Goal: Task Accomplishment & Management: Use online tool/utility

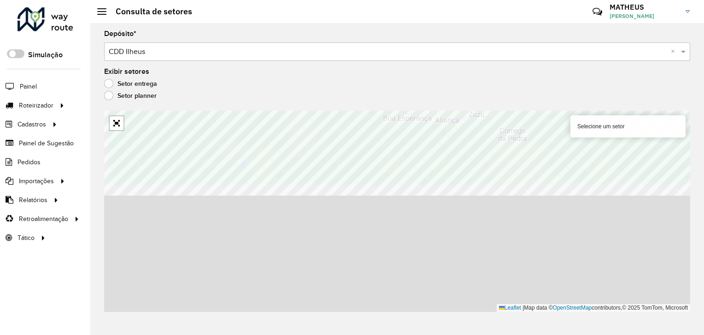
click at [348, 61] on div "Depósito * Selecione um depósito × CDD Ilheus × Exibir setores Setor entrega Se…" at bounding box center [397, 179] width 614 height 312
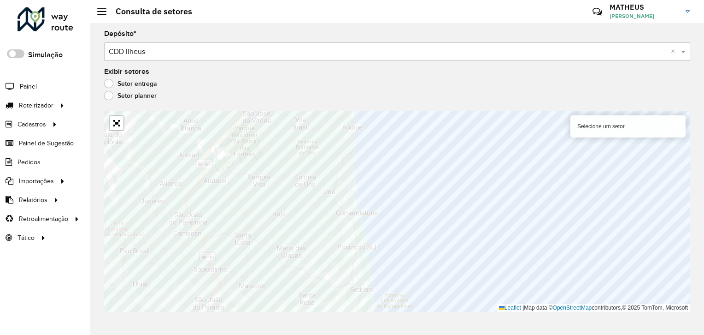
drag, startPoint x: 447, startPoint y: 336, endPoint x: 451, endPoint y: 350, distance: 14.6
click at [451, 334] on html "Aguarde... Pop-up bloqueado! Seu navegador bloqueou automáticamente a abertura …" at bounding box center [352, 167] width 704 height 335
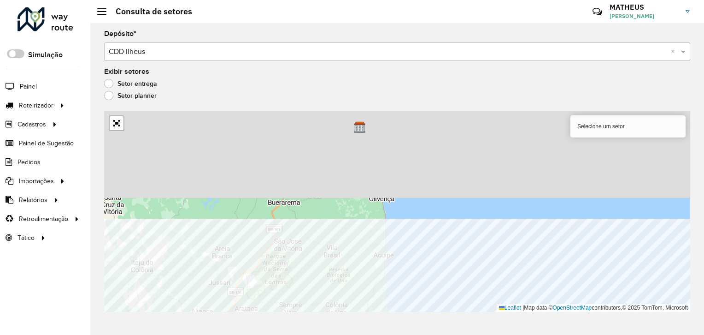
click at [466, 334] on html "Aguarde... Pop-up bloqueado! Seu navegador bloqueou automáticamente a abertura …" at bounding box center [352, 167] width 704 height 335
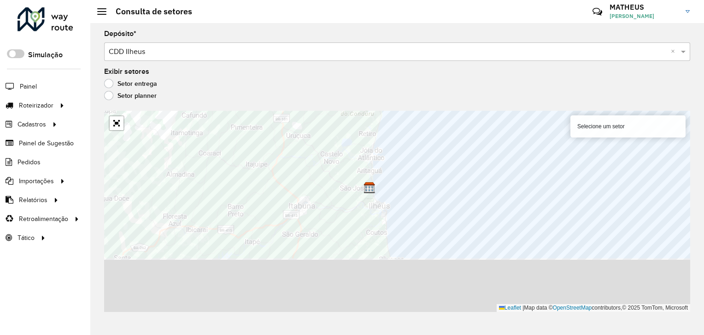
click at [443, 101] on formly-group "Depósito * Selecione um depósito × CDD Ilheus × Exibir setores Setor entrega Se…" at bounding box center [397, 170] width 586 height 281
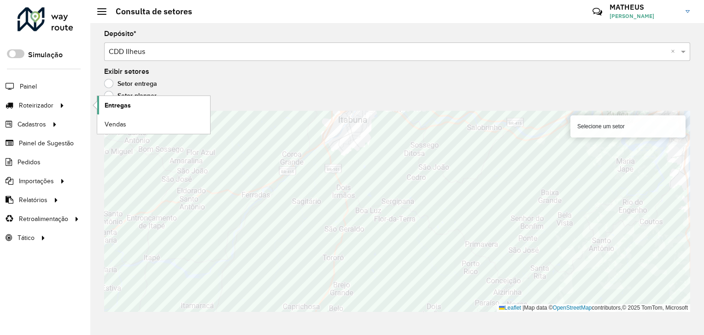
click at [156, 105] on link "Entregas" at bounding box center [153, 105] width 113 height 18
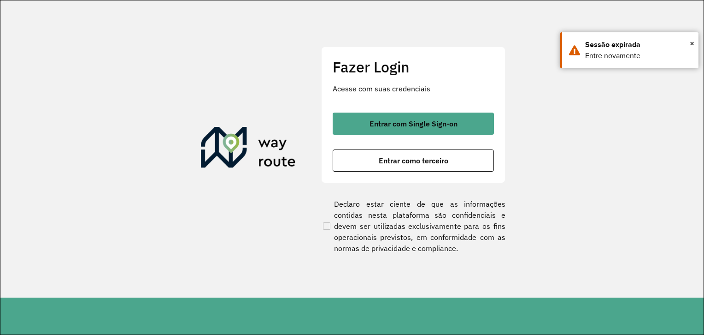
click at [360, 128] on button "Entrar com Single Sign-on" at bounding box center [413, 123] width 161 height 22
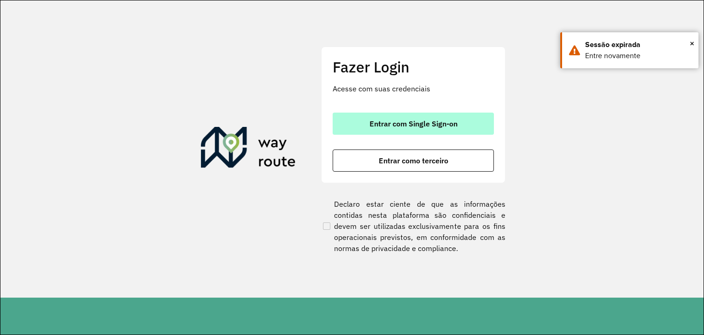
click at [387, 118] on button "Entrar com Single Sign-on" at bounding box center [413, 123] width 161 height 22
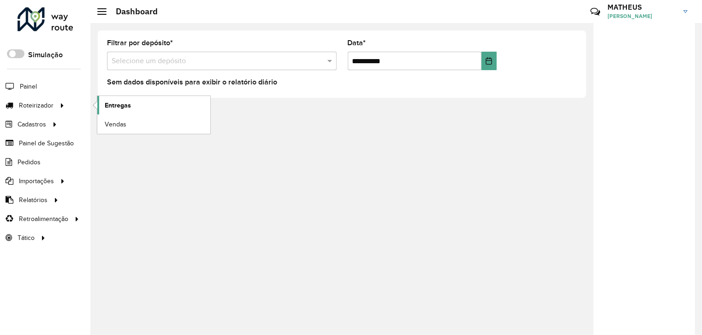
click at [136, 103] on link "Entregas" at bounding box center [153, 105] width 113 height 18
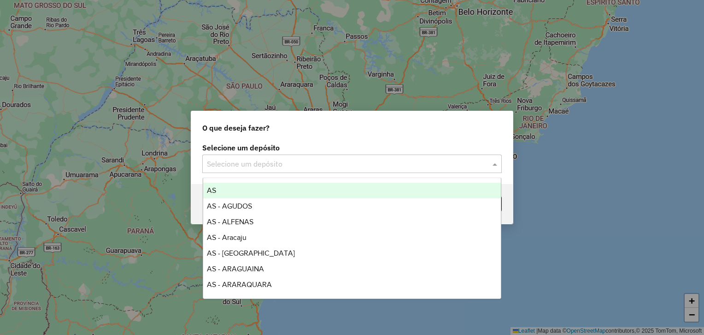
click at [284, 157] on div "Selecione um depósito" at bounding box center [352, 163] width 300 height 18
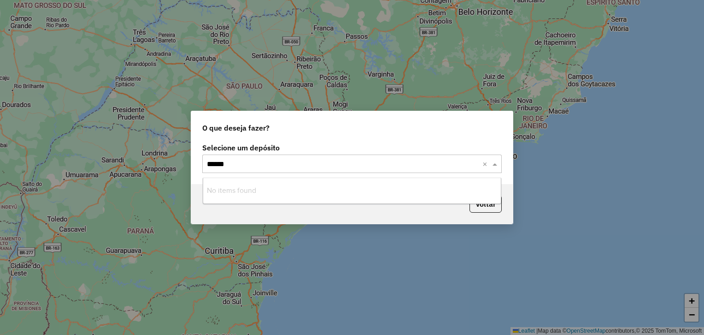
type input "*****"
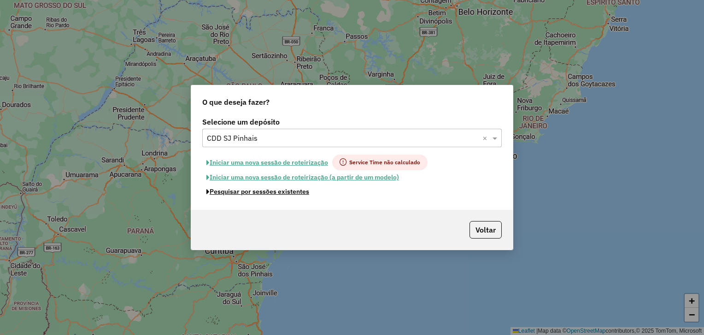
click at [272, 193] on button "Pesquisar por sessões existentes" at bounding box center [257, 191] width 111 height 14
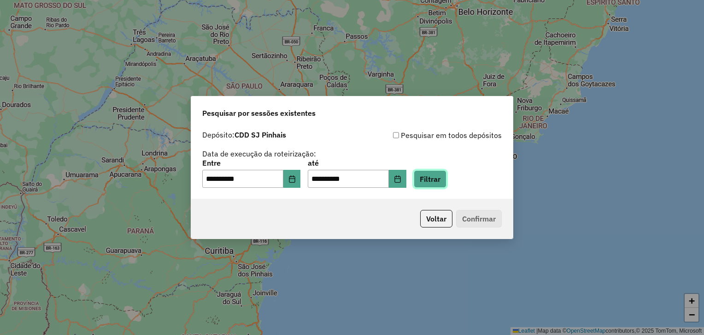
click at [439, 176] on button "Filtrar" at bounding box center [430, 179] width 33 height 18
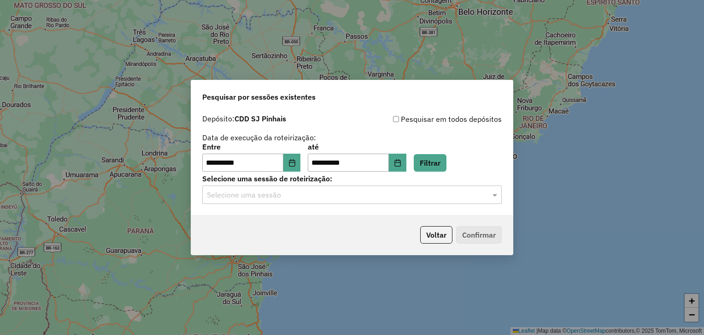
click at [478, 197] on div at bounding box center [352, 195] width 300 height 12
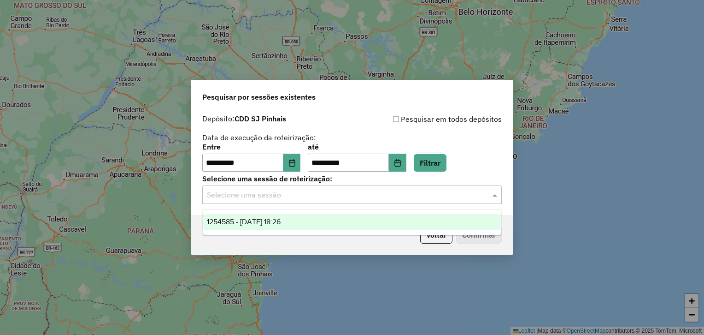
click at [424, 223] on div "1254585 - 28/08/2025 18:26" at bounding box center [352, 222] width 298 height 16
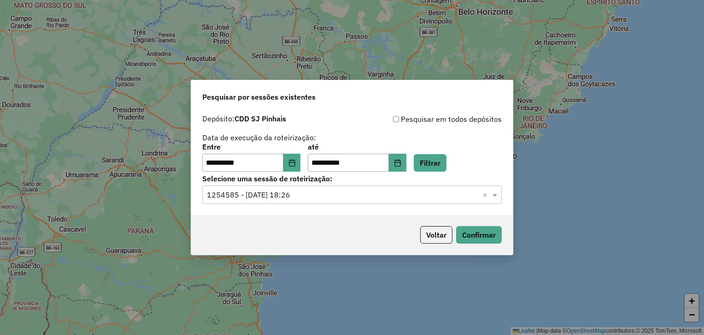
click at [488, 244] on div "Voltar Confirmar" at bounding box center [352, 235] width 322 height 40
click at [476, 232] on button "Confirmar" at bounding box center [479, 235] width 46 height 18
click at [258, 207] on div "**********" at bounding box center [352, 163] width 322 height 106
click at [301, 162] on button "Choose Date" at bounding box center [292, 162] width 18 height 18
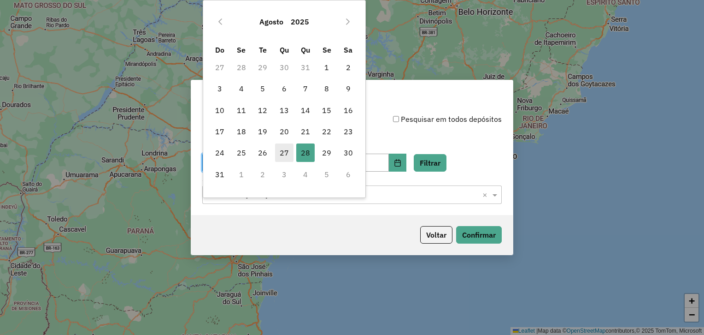
click at [288, 154] on span "27" at bounding box center [284, 152] width 18 height 18
type input "**********"
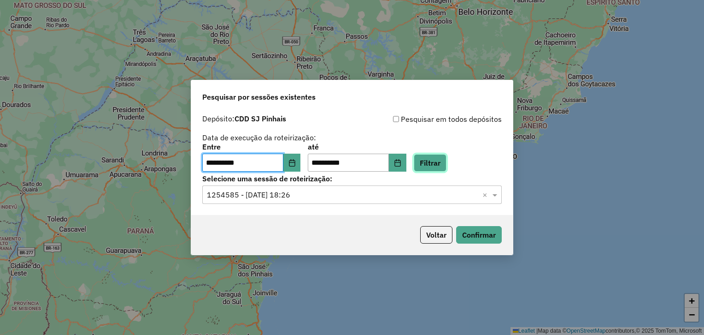
click at [441, 159] on button "Filtrar" at bounding box center [430, 163] width 33 height 18
click at [329, 195] on input "text" at bounding box center [343, 194] width 272 height 11
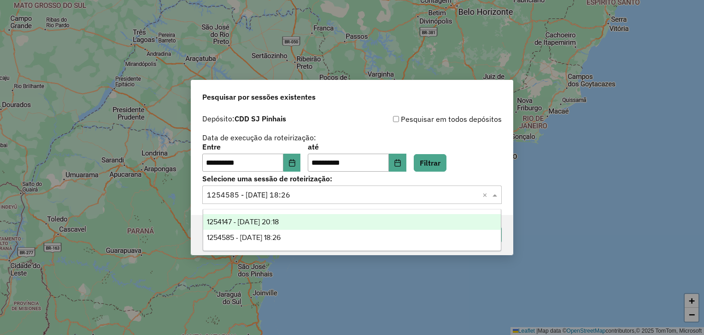
click at [331, 226] on div "1254147 - 27/08/2025 20:18" at bounding box center [352, 222] width 298 height 16
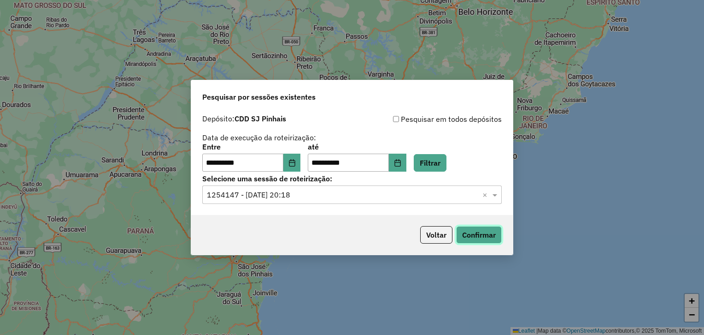
click at [478, 234] on button "Confirmar" at bounding box center [479, 235] width 46 height 18
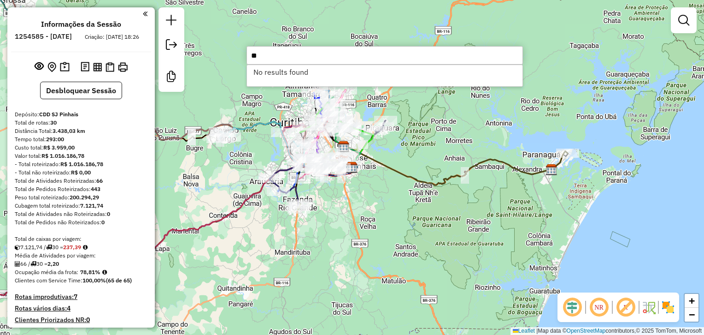
type input "*"
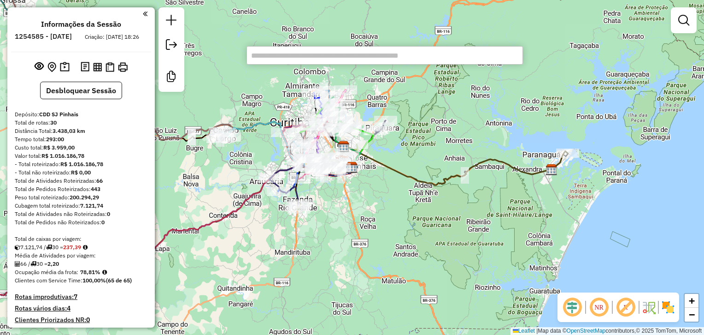
click at [207, 152] on div "Janela de atendimento Grade de atendimento Capacidade Transportadoras Veículos …" at bounding box center [352, 167] width 704 height 335
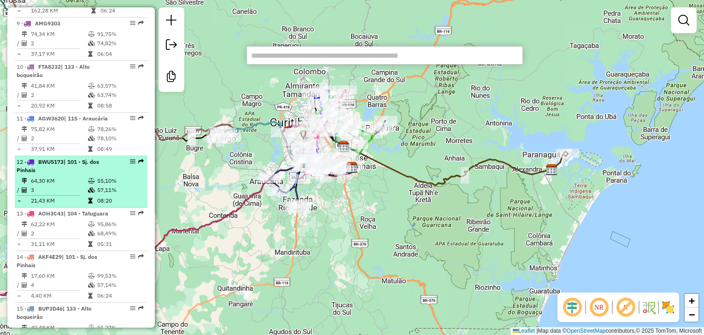
scroll to position [780, 0]
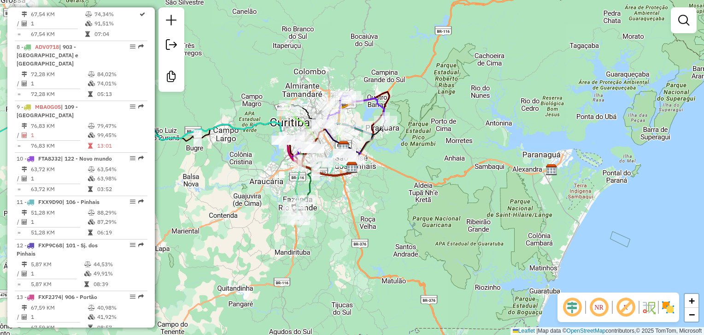
scroll to position [726, 0]
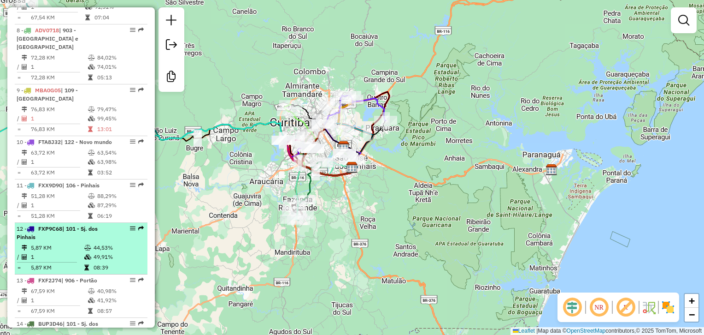
click at [87, 236] on div "12 - FXP9C68 | 101 - Sj. dos Pinhais" at bounding box center [66, 232] width 98 height 17
select select "**********"
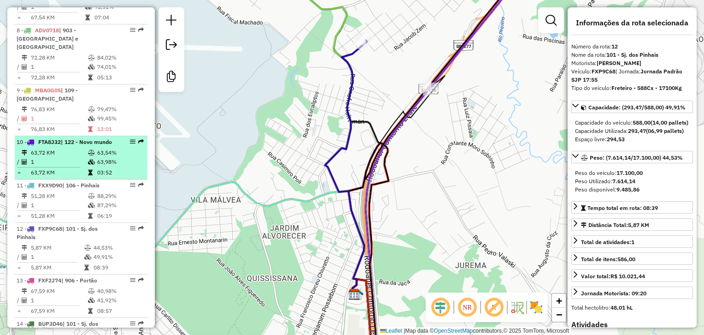
click at [106, 171] on td "03:52" at bounding box center [120, 172] width 47 height 9
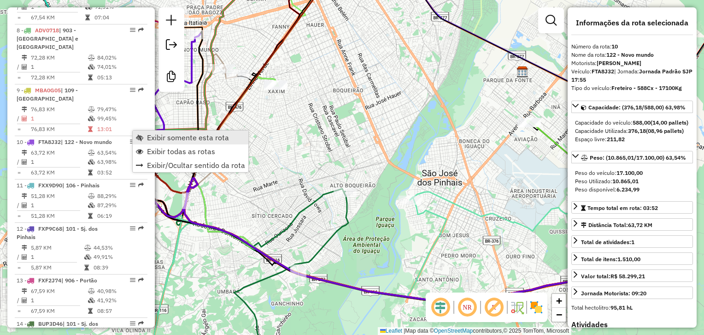
click at [151, 144] on link "Exibir todas as rotas" at bounding box center [191, 151] width 116 height 14
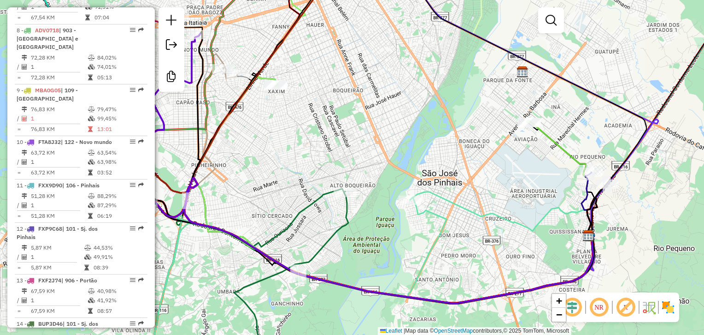
drag, startPoint x: 279, startPoint y: 156, endPoint x: 412, endPoint y: 226, distance: 150.1
click at [412, 225] on div "Janela de atendimento Grade de atendimento Capacidade Transportadoras Veículos …" at bounding box center [352, 167] width 704 height 335
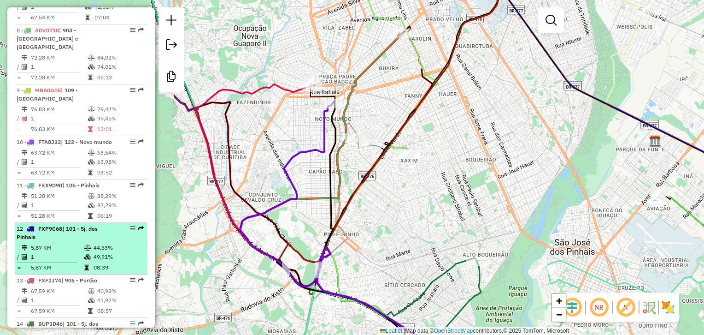
click at [109, 248] on td "44,53%" at bounding box center [118, 247] width 50 height 9
select select "**********"
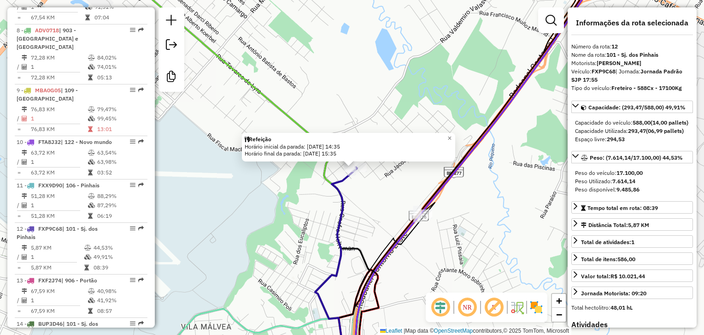
scroll to position [940, 0]
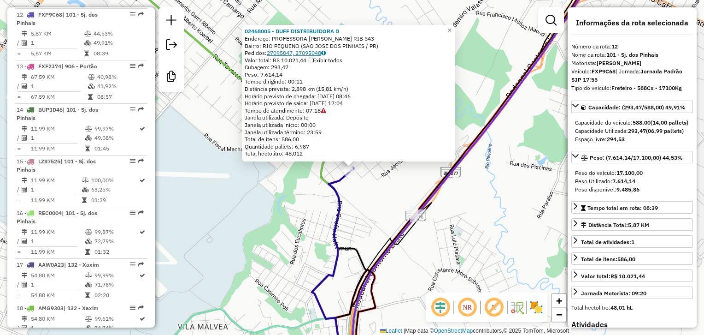
click at [310, 55] on link "27095047, 27095048" at bounding box center [296, 52] width 59 height 7
click at [325, 110] on icon at bounding box center [324, 111] width 6 height 6
click at [326, 111] on icon at bounding box center [324, 111] width 6 height 6
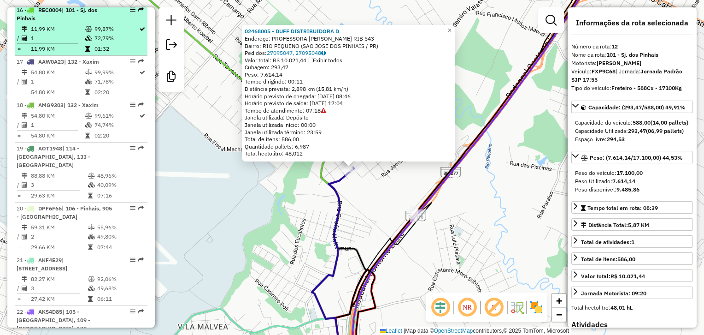
scroll to position [1143, 0]
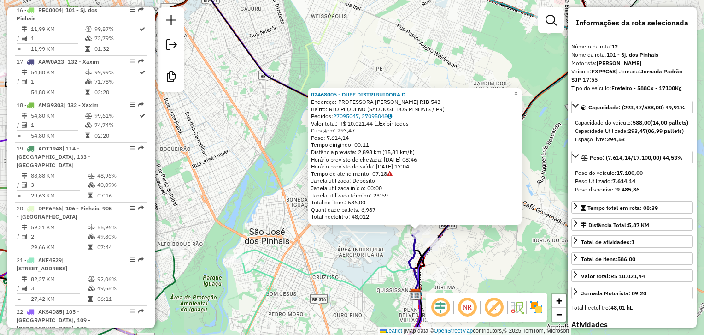
click at [460, 253] on div "02468005 - DUFF DISTRIBUIDORA D Endereço: PROFESSORA [PERSON_NAME] RIB 543 Bair…" at bounding box center [352, 167] width 704 height 335
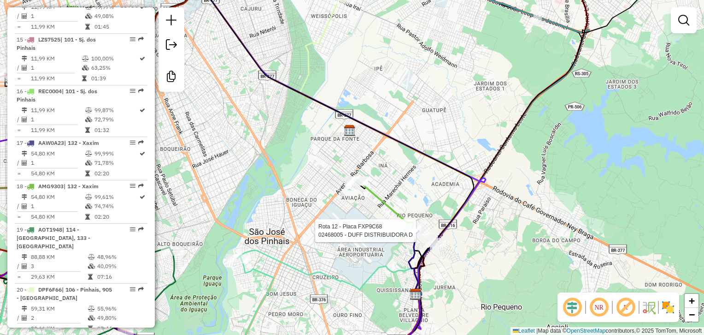
select select "**********"
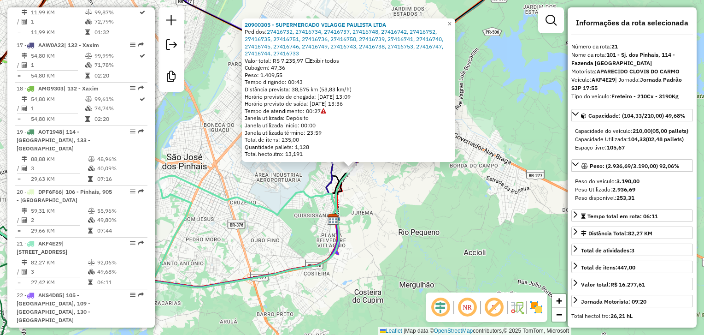
scroll to position [1316, 0]
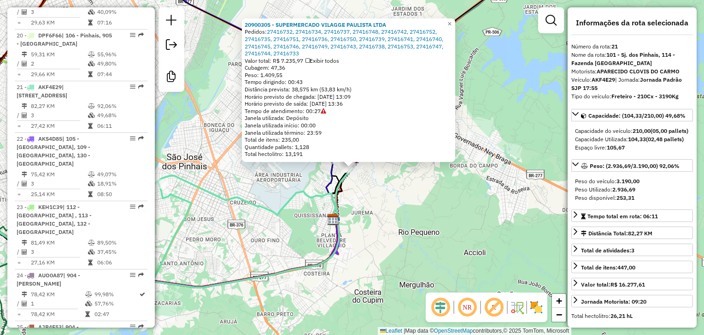
click at [380, 201] on div "20900305 - SUPERMERCADO VILAGGE PAULISTA LTDA Pedidos: 27416732, 27416734, 2741…" at bounding box center [352, 167] width 704 height 335
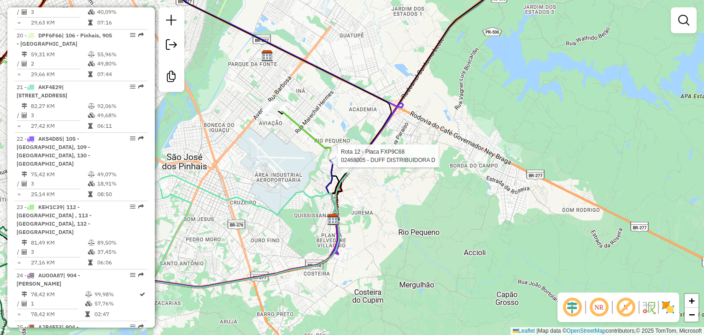
select select "**********"
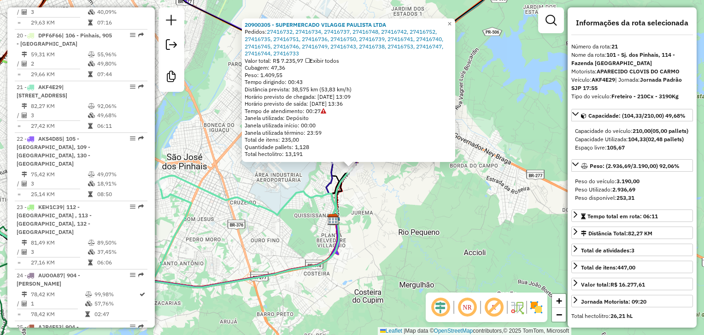
click at [377, 193] on div "20900305 - SUPERMERCADO VILAGGE PAULISTA LTDA Pedidos: 27416732, 27416734, 2741…" at bounding box center [352, 167] width 704 height 335
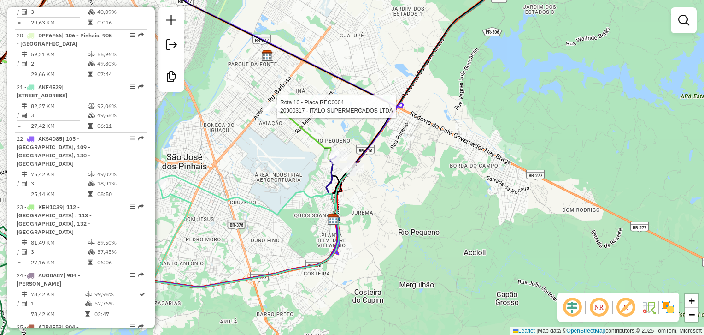
click at [272, 111] on div at bounding box center [274, 106] width 23 height 9
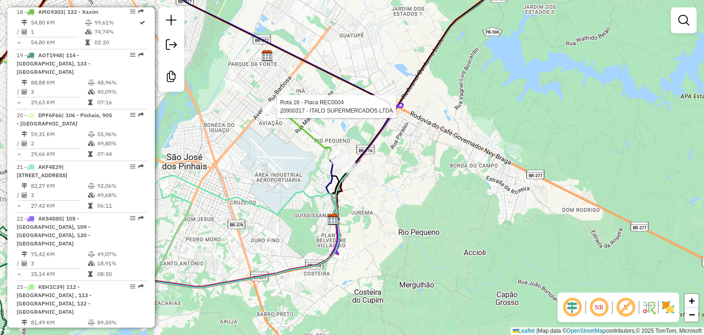
select select "**********"
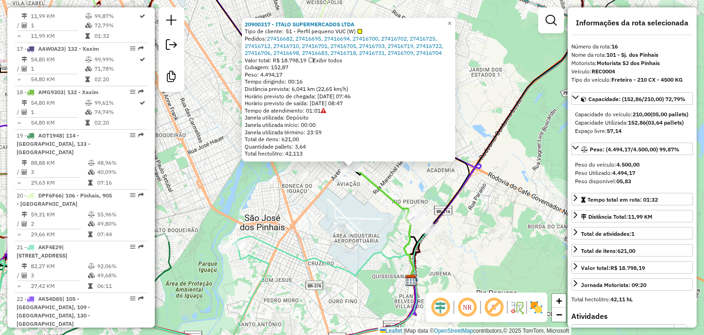
scroll to position [1138, 0]
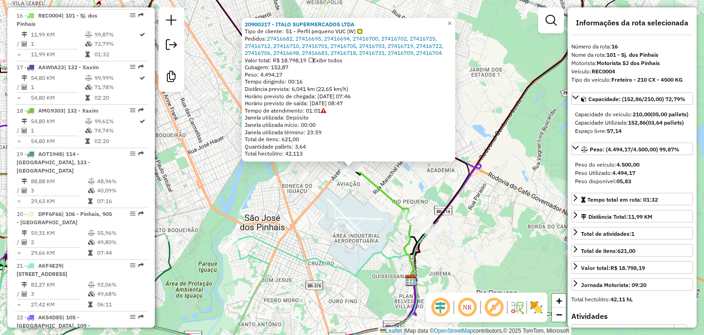
click at [336, 244] on div "20900317 - ITALO SUPERMERCADOS LTDA Tipo de cliente: 51 - Perfil pequeno VUC (W…" at bounding box center [352, 167] width 704 height 335
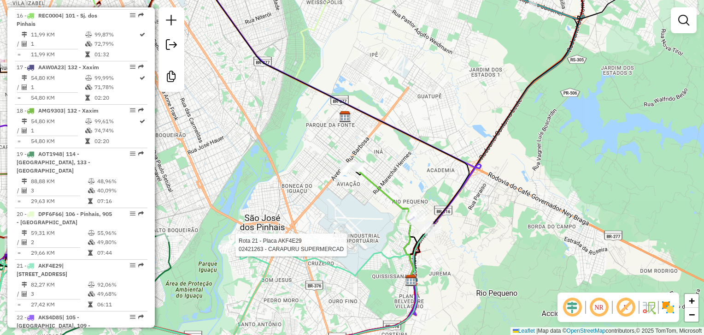
select select "**********"
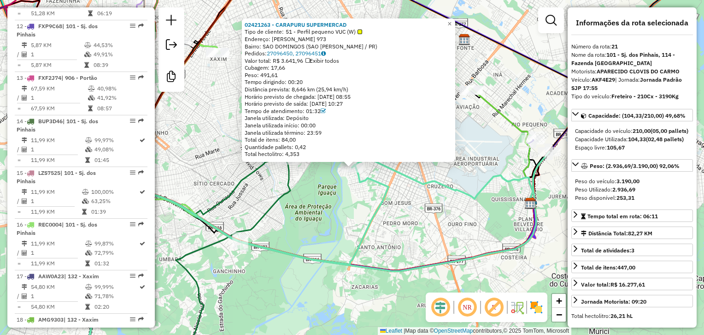
scroll to position [928, 0]
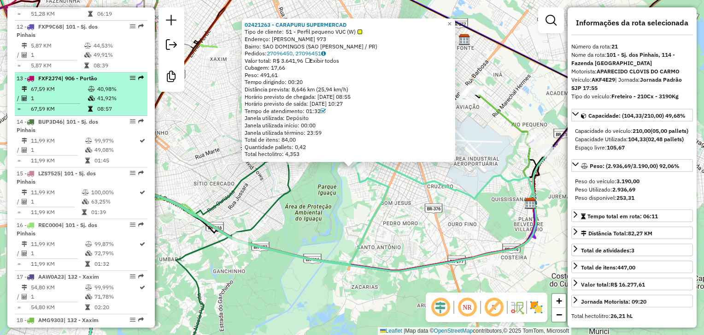
click at [81, 88] on td "67,59 KM" at bounding box center [58, 88] width 57 height 9
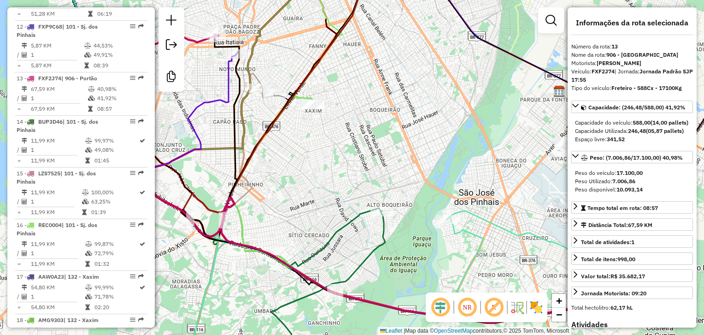
drag, startPoint x: 267, startPoint y: 141, endPoint x: 344, endPoint y: 211, distance: 103.4
click at [344, 211] on div "Janela de atendimento Grade de atendimento Capacidade Transportadoras Veículos …" at bounding box center [352, 167] width 704 height 335
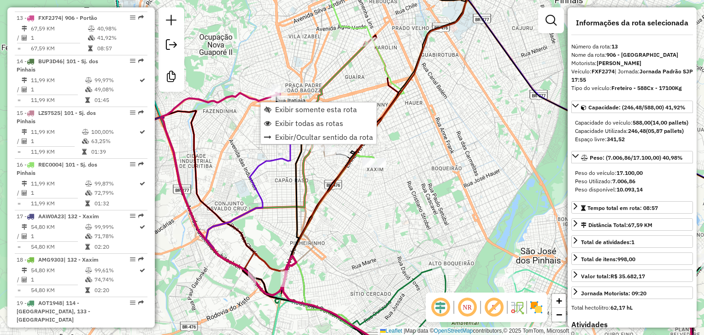
scroll to position [992, 0]
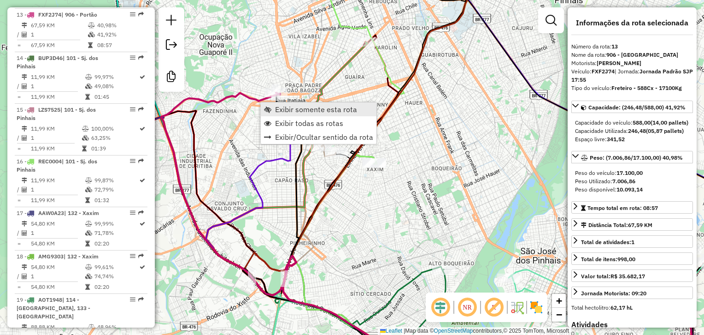
click at [301, 107] on span "Exibir somente esta rota" at bounding box center [316, 109] width 82 height 7
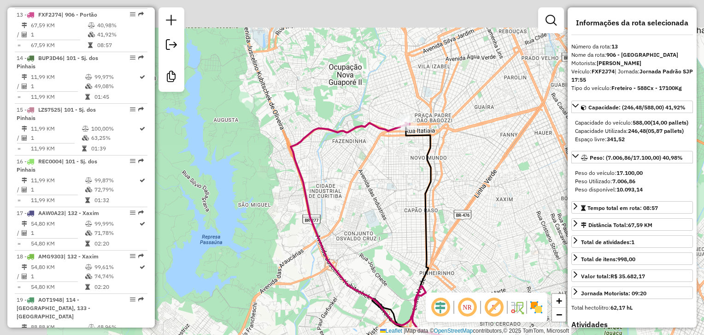
drag, startPoint x: 292, startPoint y: 139, endPoint x: 505, endPoint y: 241, distance: 235.9
click at [505, 241] on div "Janela de atendimento Grade de atendimento Capacidade Transportadoras Veículos …" at bounding box center [352, 167] width 704 height 335
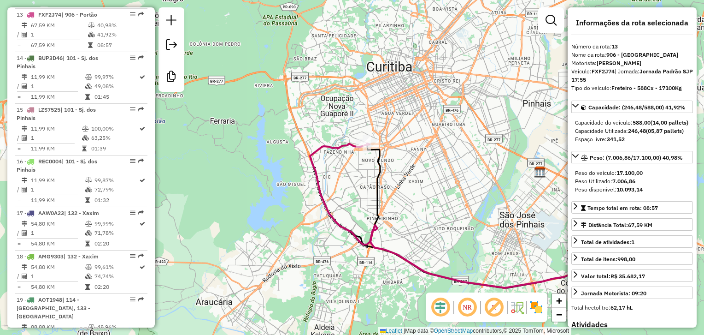
drag, startPoint x: 564, startPoint y: 192, endPoint x: 468, endPoint y: 151, distance: 104.5
click at [468, 151] on div "Janela de atendimento Grade de atendimento Capacidade Transportadoras Veículos …" at bounding box center [352, 167] width 704 height 335
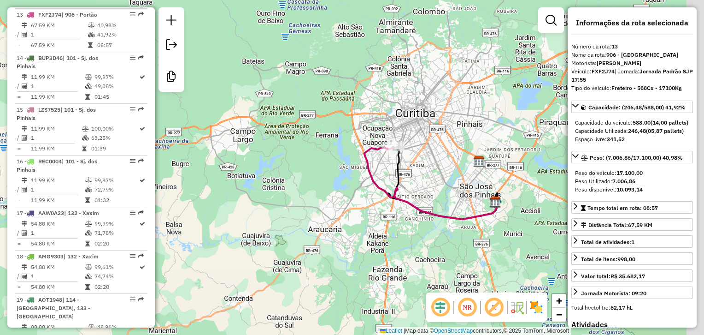
drag, startPoint x: 468, startPoint y: 151, endPoint x: 404, endPoint y: 152, distance: 64.5
click at [404, 152] on div "Janela de atendimento Grade de atendimento Capacidade Transportadoras Veículos …" at bounding box center [352, 167] width 704 height 335
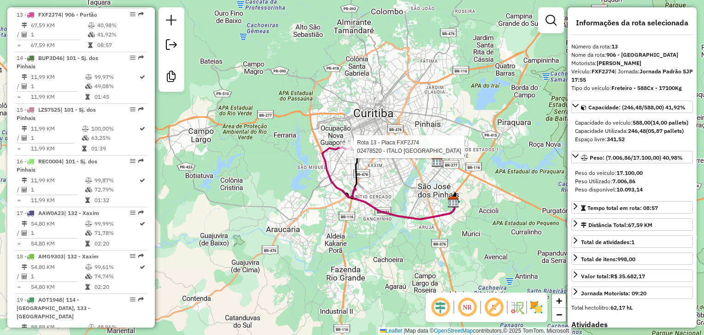
click at [355, 151] on div at bounding box center [351, 146] width 23 height 9
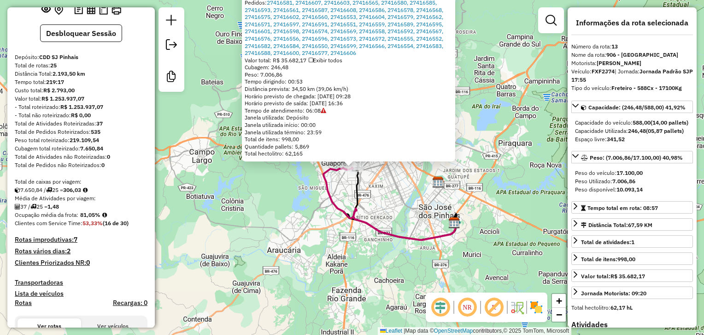
scroll to position [0, 0]
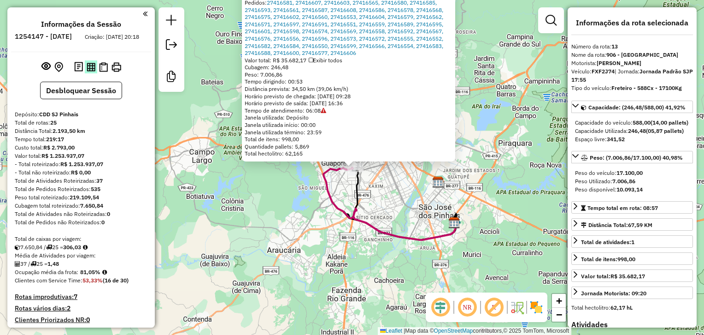
click at [87, 71] on img at bounding box center [91, 67] width 9 height 9
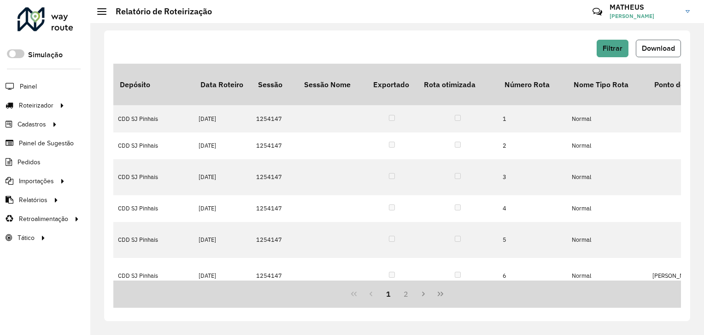
click at [667, 52] on span "Download" at bounding box center [658, 48] width 33 height 8
